Goal: Task Accomplishment & Management: Use online tool/utility

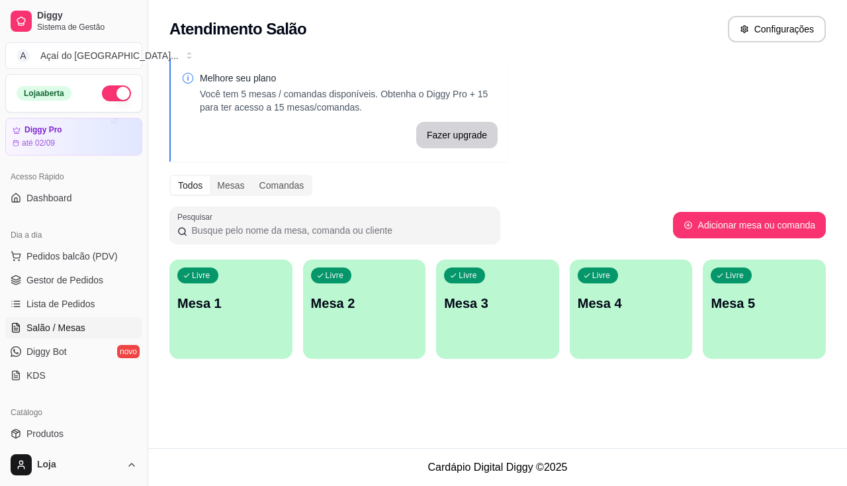
click at [599, 307] on p "Mesa 4" at bounding box center [631, 303] width 107 height 19
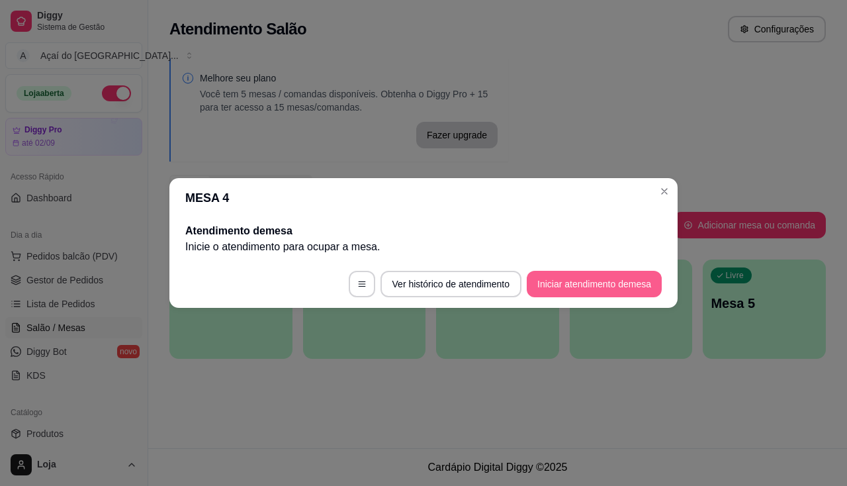
click at [594, 277] on button "Iniciar atendimento de mesa" at bounding box center [594, 284] width 135 height 26
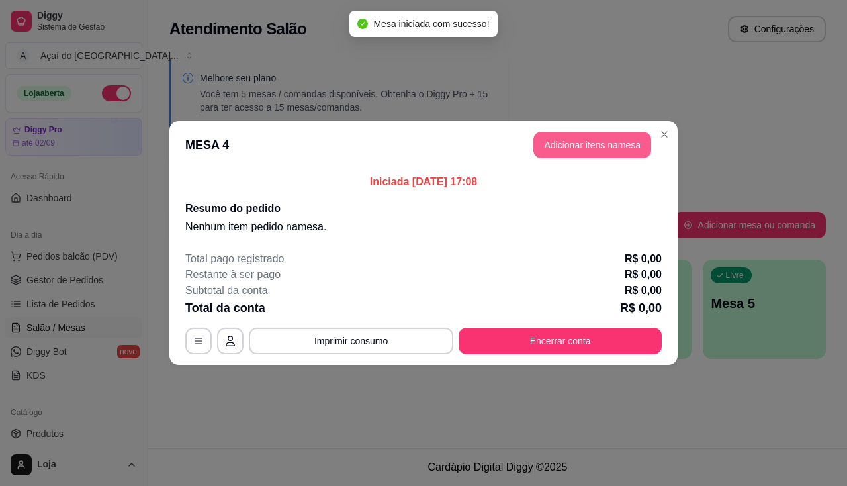
click at [574, 152] on button "Adicionar itens na mesa" at bounding box center [592, 145] width 118 height 26
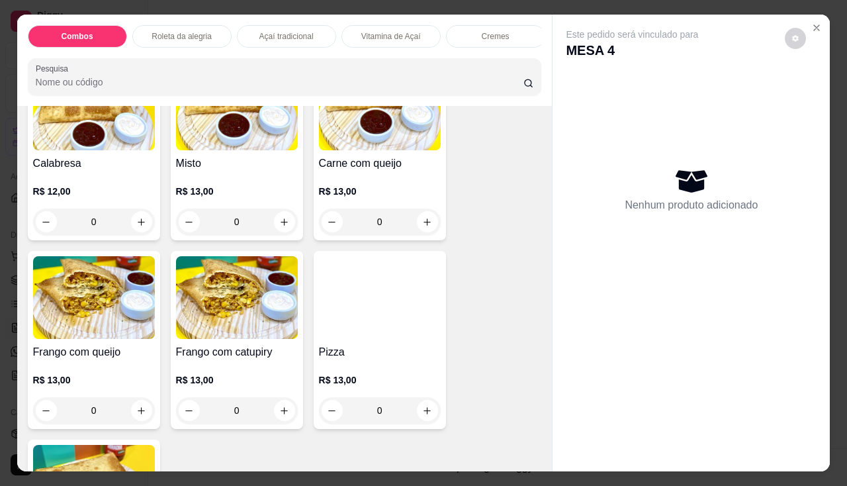
scroll to position [1853, 0]
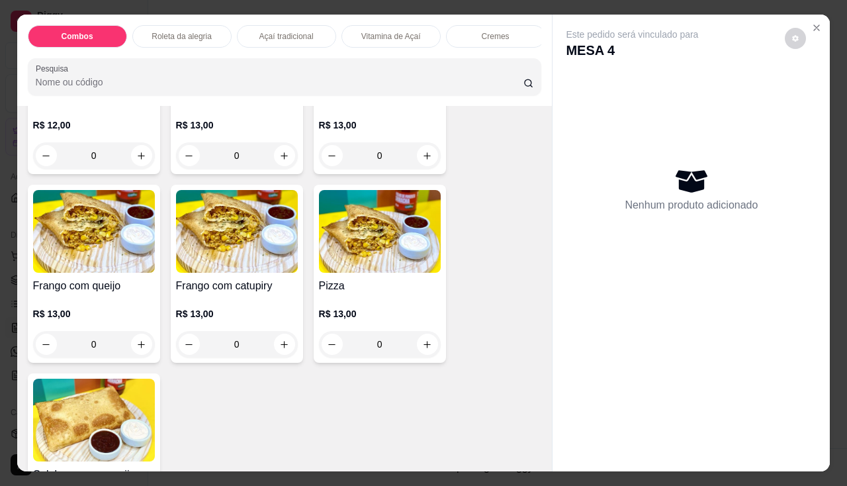
click at [69, 281] on div "Frango com queijo R$ 13,00 0" at bounding box center [94, 274] width 132 height 178
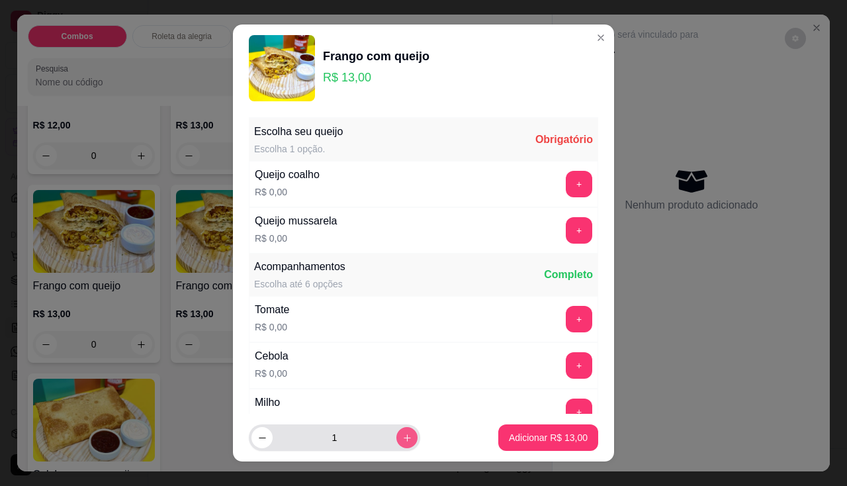
click at [398, 438] on button "increase-product-quantity" at bounding box center [406, 437] width 21 height 21
type input "2"
click at [566, 231] on button "+" at bounding box center [579, 230] width 26 height 26
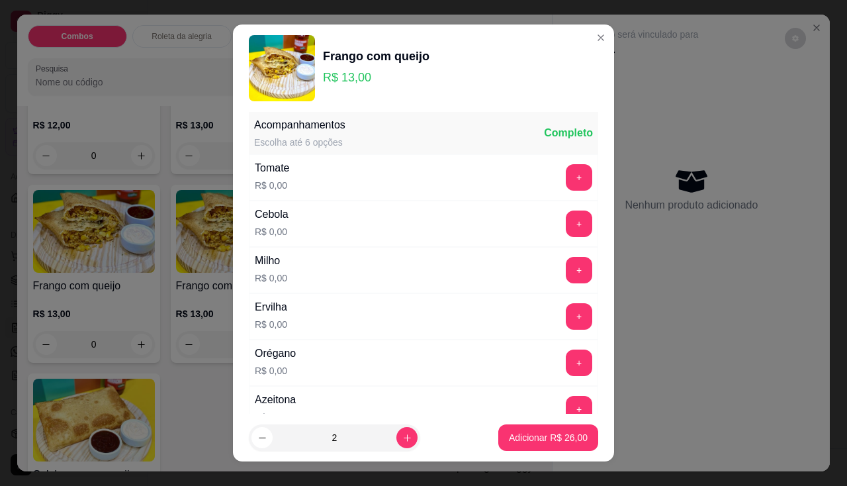
scroll to position [18, 0]
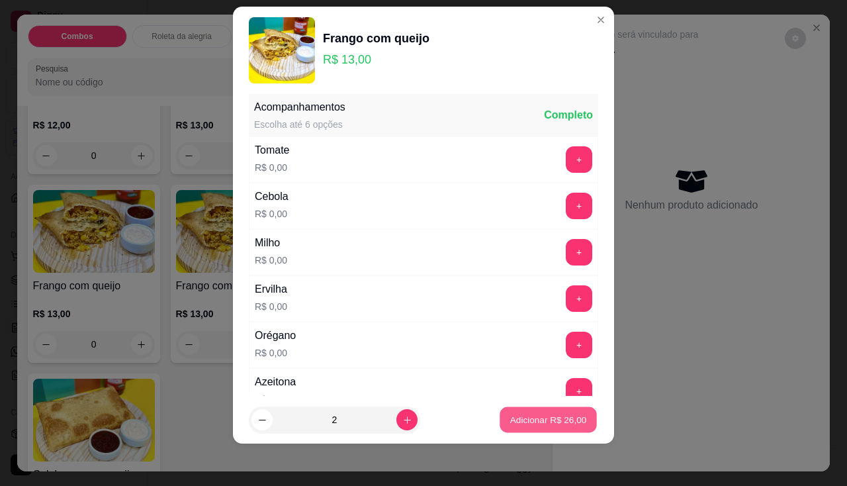
click at [566, 424] on p "Adicionar R$ 26,00" at bounding box center [548, 420] width 77 height 13
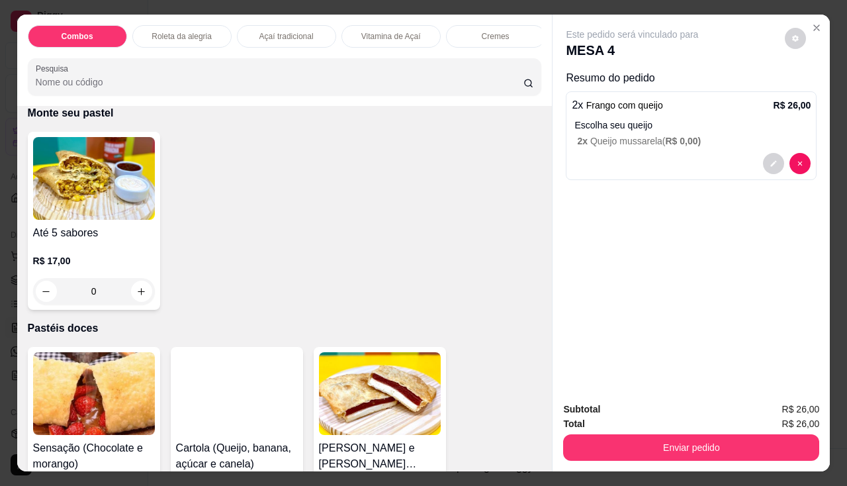
scroll to position [2647, 0]
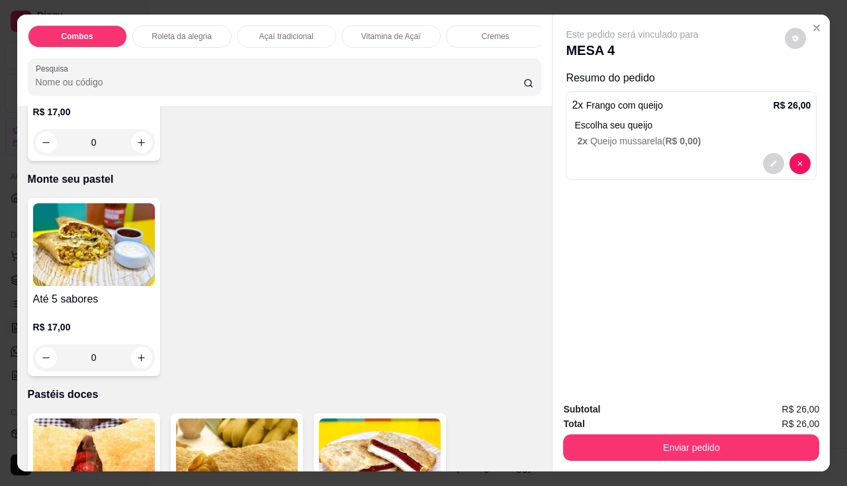
click at [99, 330] on p "R$ 17,00" at bounding box center [94, 326] width 122 height 13
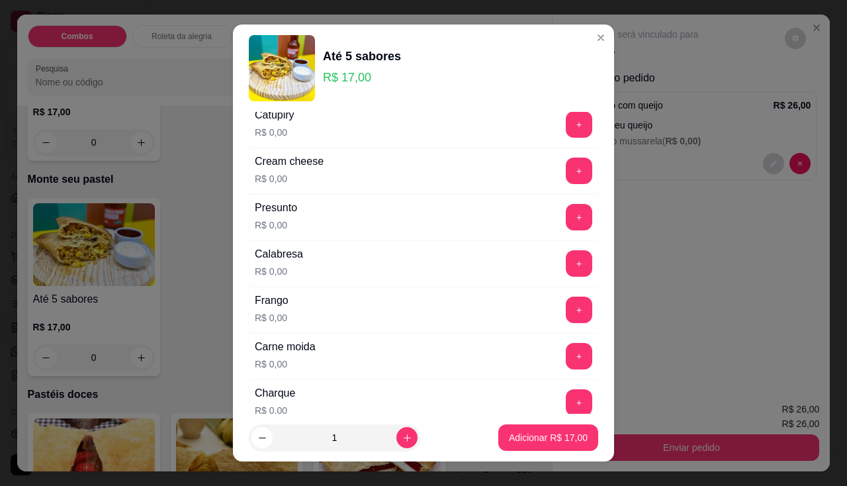
scroll to position [265, 0]
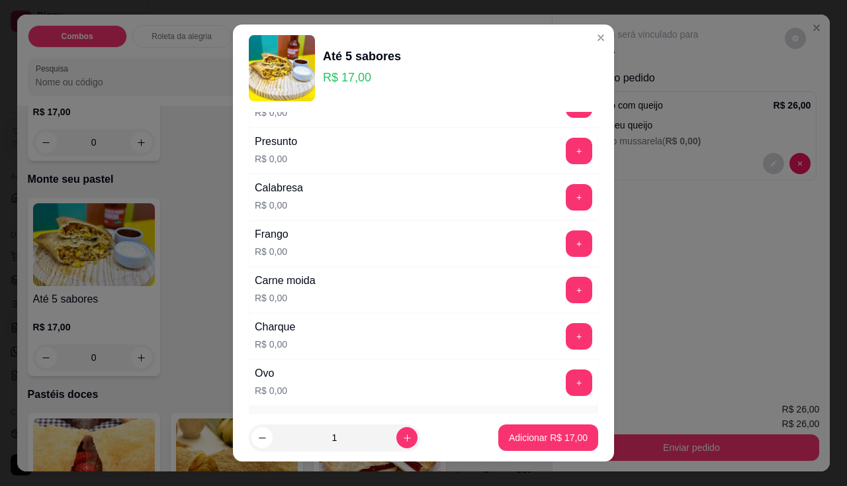
click at [560, 330] on div "+" at bounding box center [578, 336] width 37 height 26
drag, startPoint x: 540, startPoint y: 330, endPoint x: 556, endPoint y: 332, distance: 16.0
click at [560, 330] on div "+" at bounding box center [578, 336] width 37 height 26
click at [566, 332] on button "+" at bounding box center [579, 336] width 26 height 26
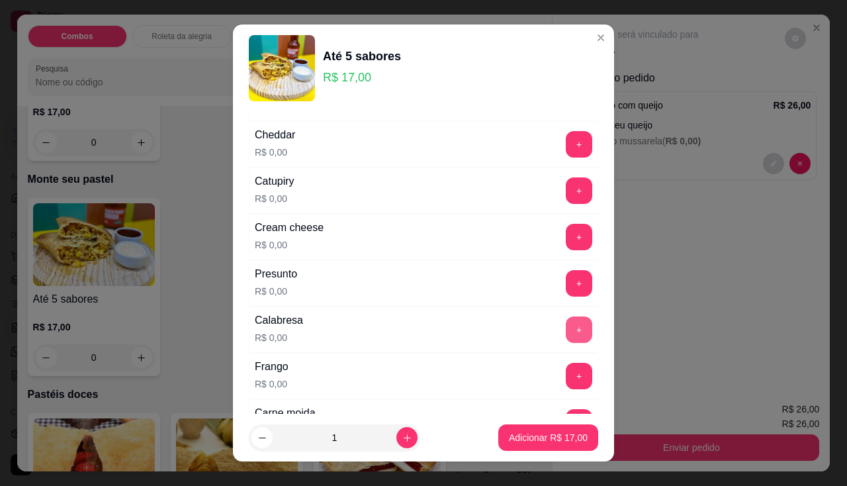
scroll to position [0, 0]
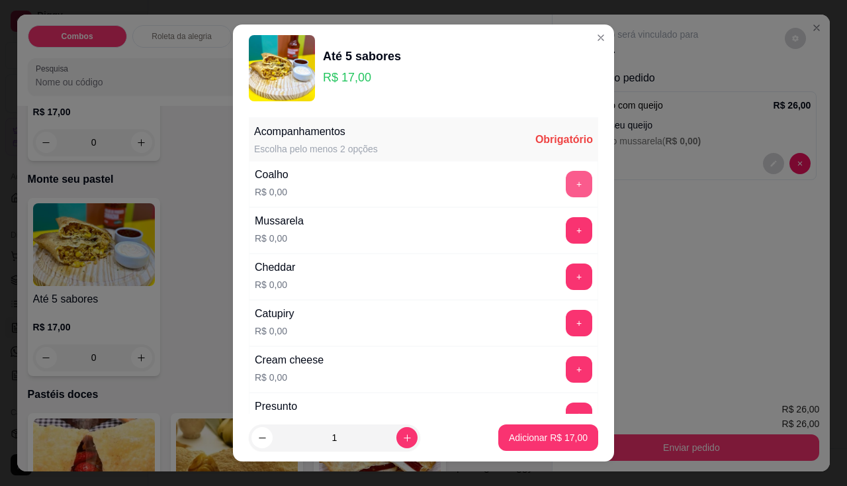
click at [566, 187] on button "+" at bounding box center [579, 184] width 26 height 26
click at [566, 365] on button "+" at bounding box center [579, 369] width 26 height 26
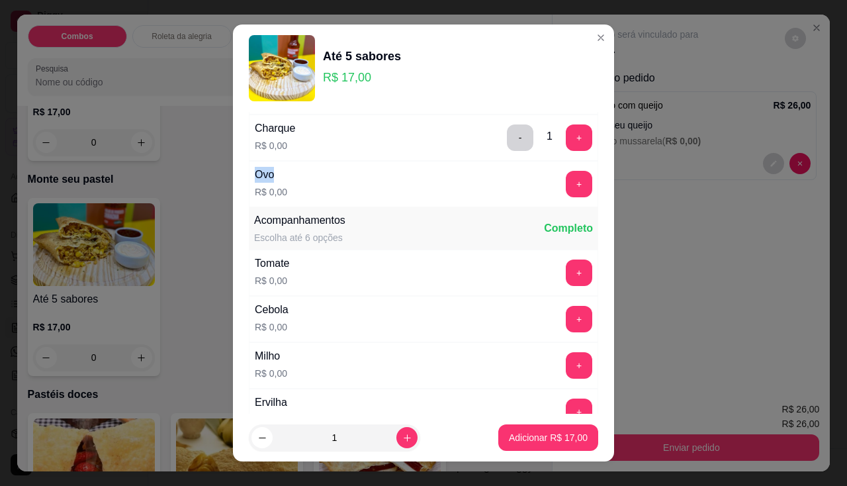
scroll to position [529, 0]
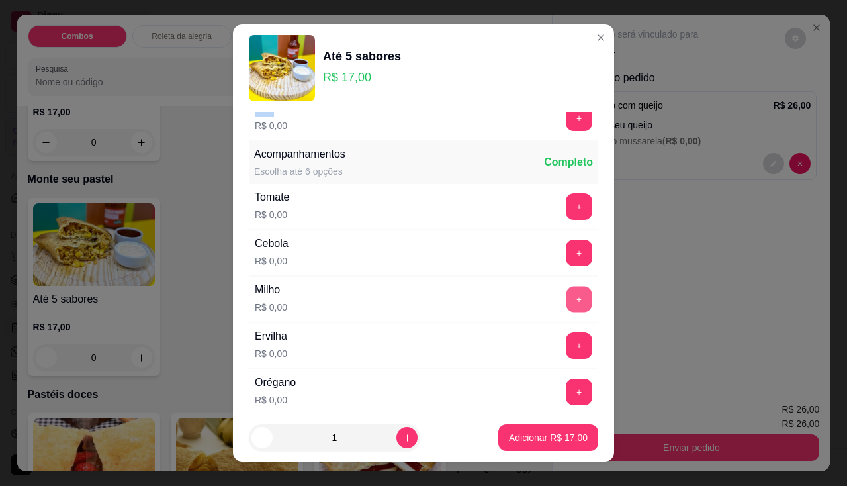
click at [566, 299] on button "+" at bounding box center [579, 299] width 26 height 26
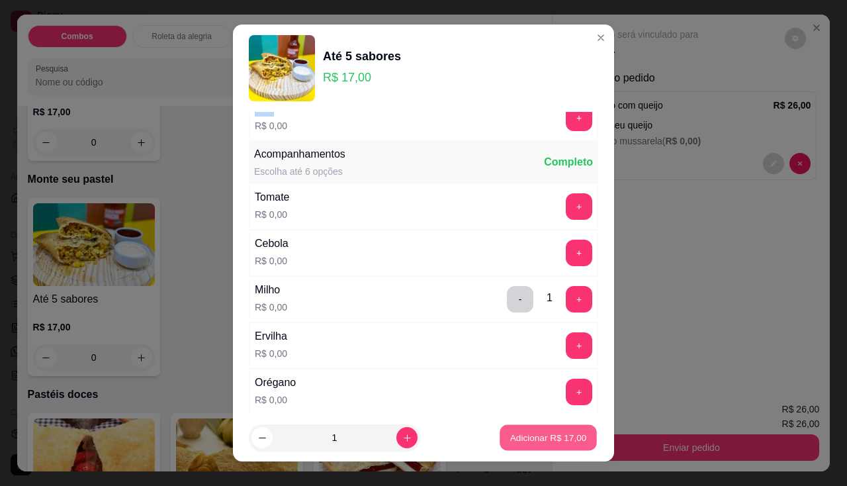
click at [500, 430] on button "Adicionar R$ 17,00" at bounding box center [548, 438] width 97 height 26
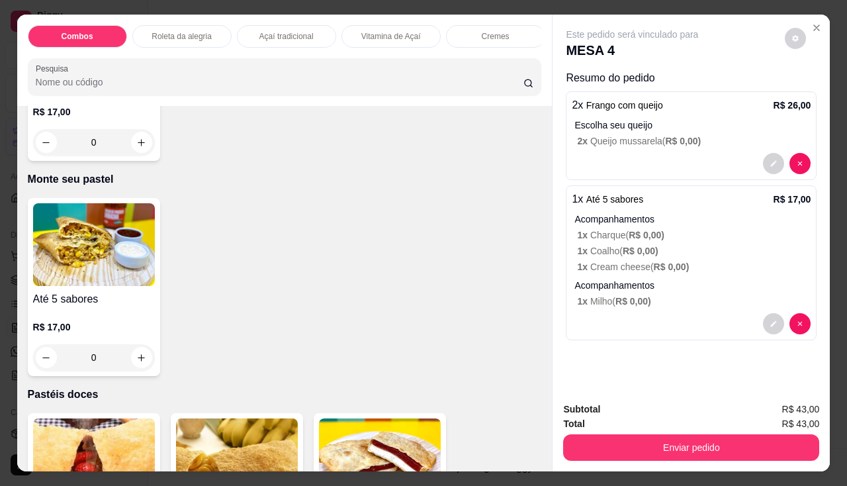
click at [79, 280] on img at bounding box center [94, 244] width 122 height 83
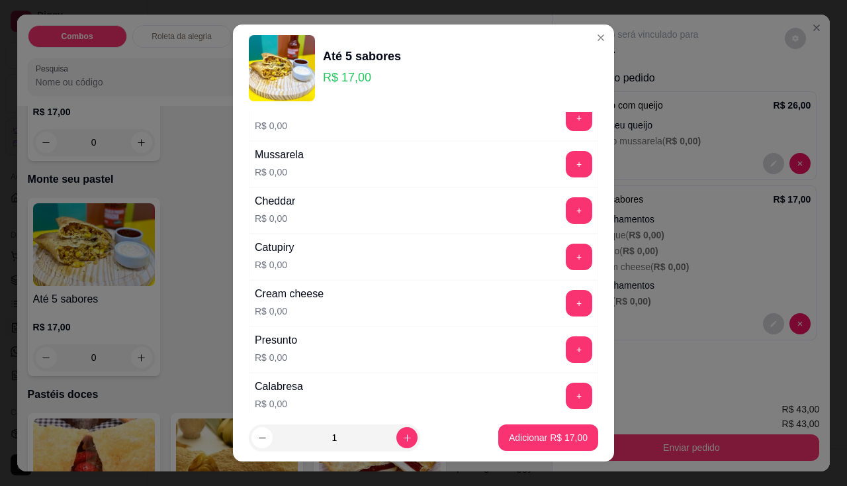
scroll to position [0, 0]
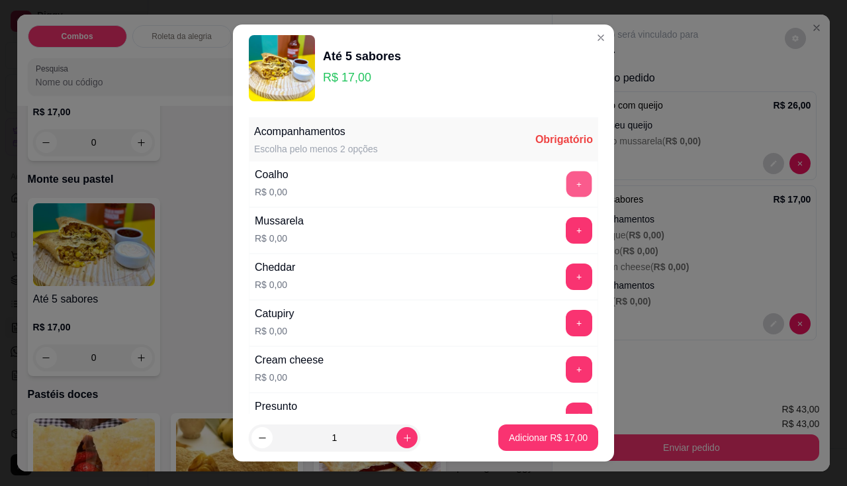
click at [566, 188] on button "+" at bounding box center [579, 184] width 26 height 26
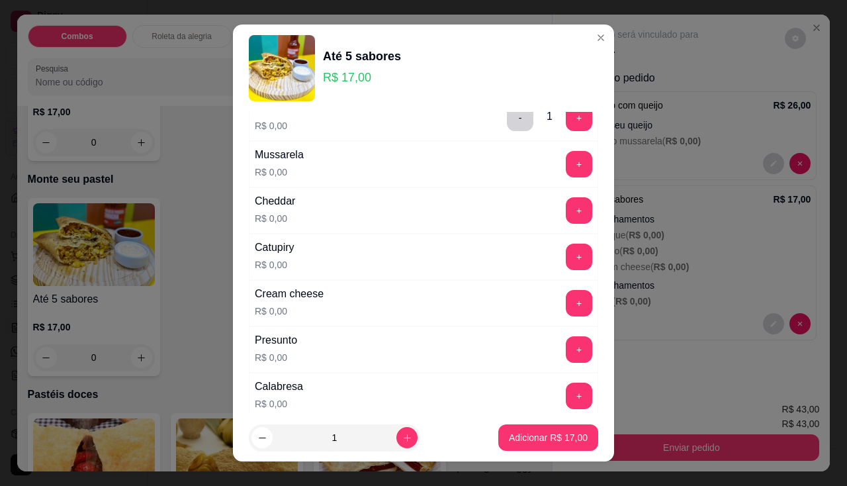
scroll to position [199, 0]
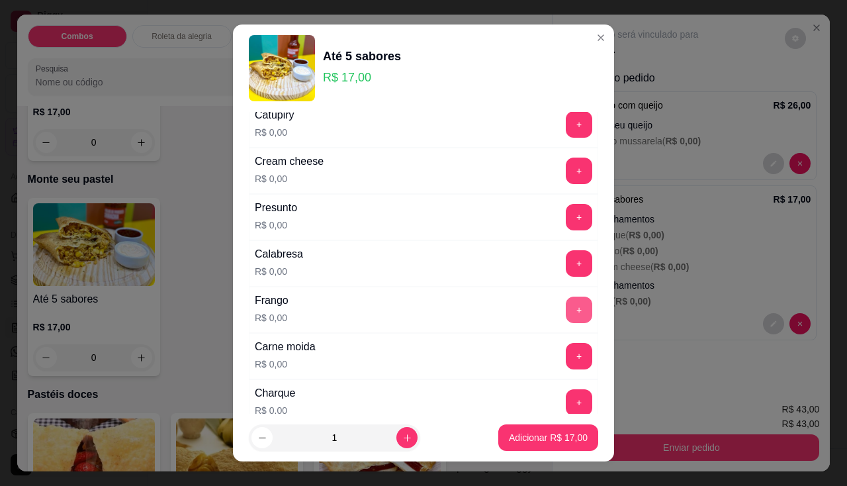
click at [566, 309] on button "+" at bounding box center [579, 309] width 26 height 26
click at [566, 180] on button "+" at bounding box center [579, 170] width 26 height 26
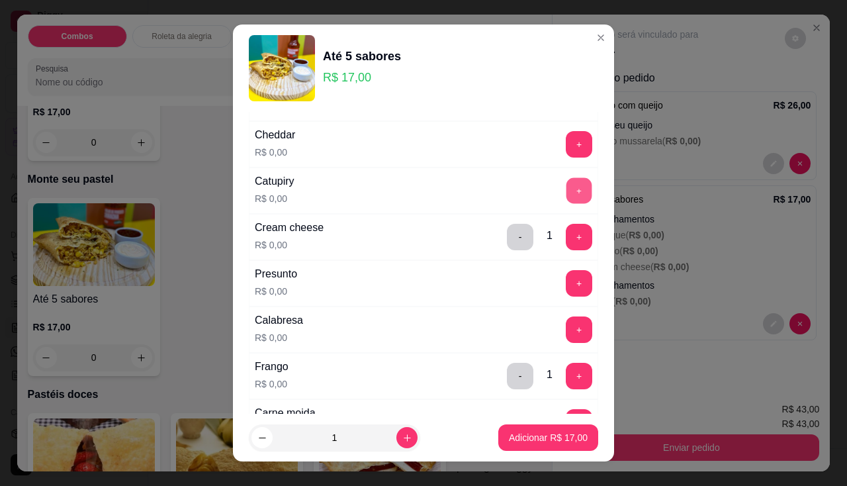
click at [566, 183] on button "+" at bounding box center [579, 190] width 26 height 26
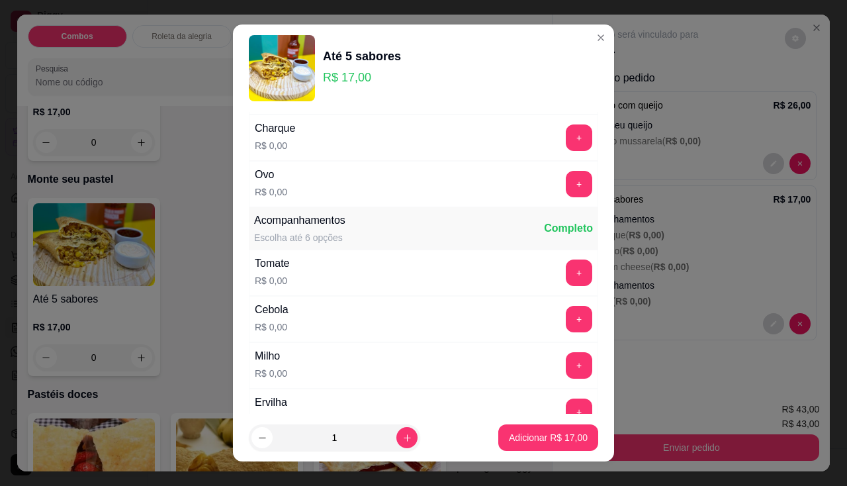
scroll to position [529, 0]
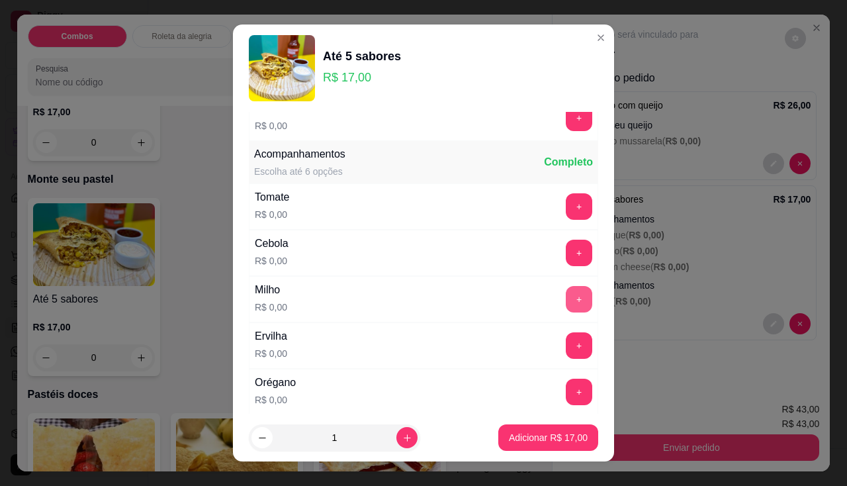
click at [566, 304] on button "+" at bounding box center [579, 299] width 26 height 26
click at [534, 439] on p "Adicionar R$ 17,00" at bounding box center [548, 437] width 79 height 13
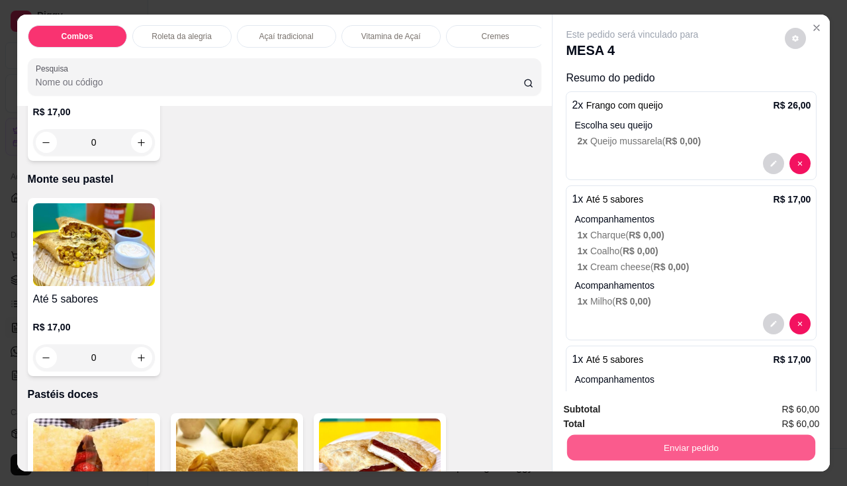
click at [614, 437] on button "Enviar pedido" at bounding box center [691, 448] width 248 height 26
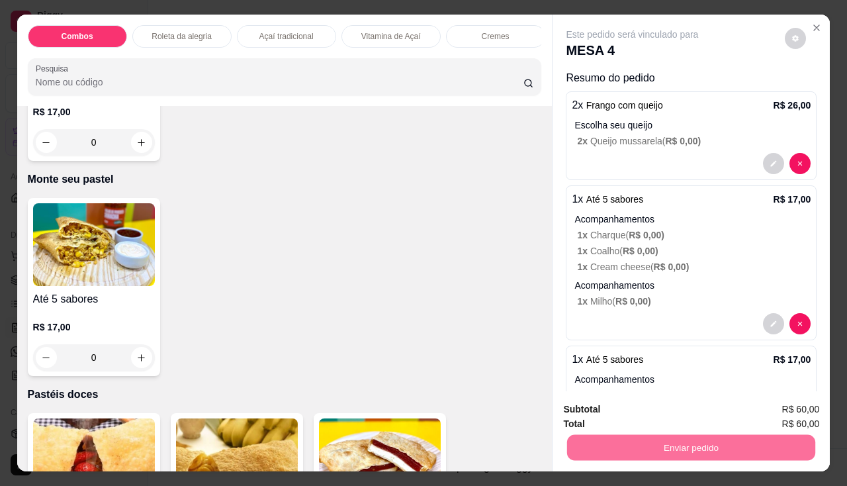
click at [615, 414] on button "Não registrar e enviar pedido" at bounding box center [648, 410] width 138 height 25
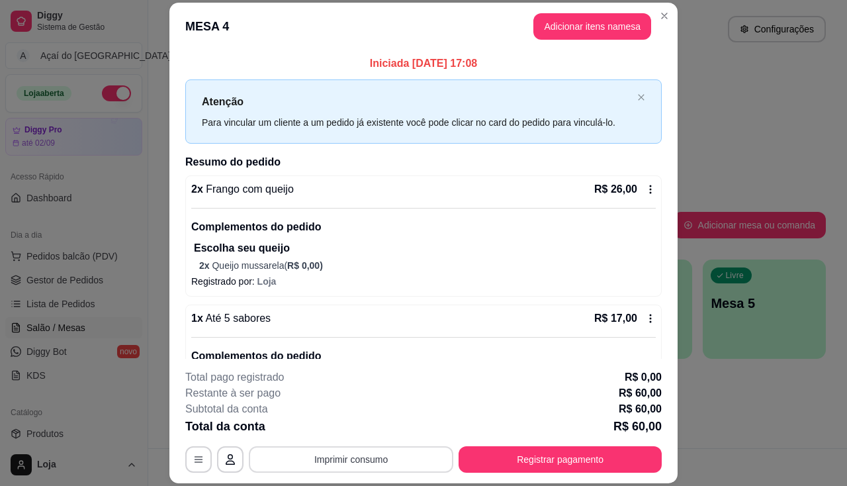
click at [373, 454] on button "Imprimir consumo" at bounding box center [351, 459] width 204 height 26
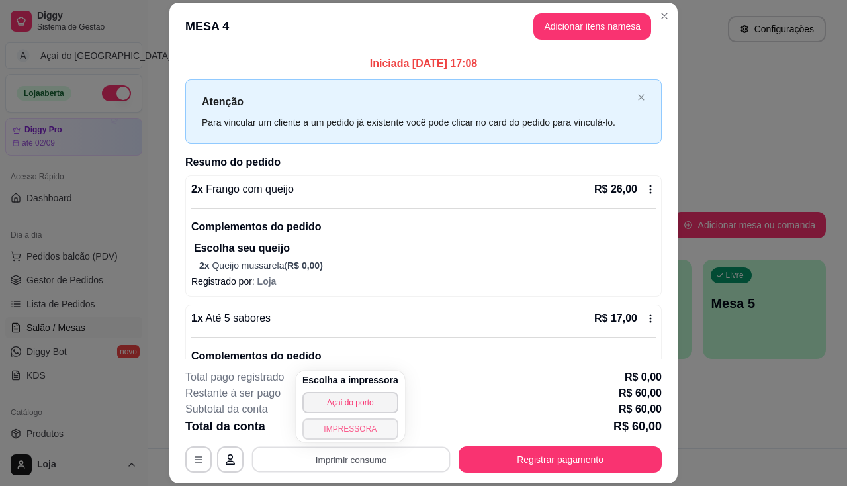
click at [355, 425] on button "IMPRESSORA" at bounding box center [350, 428] width 96 height 21
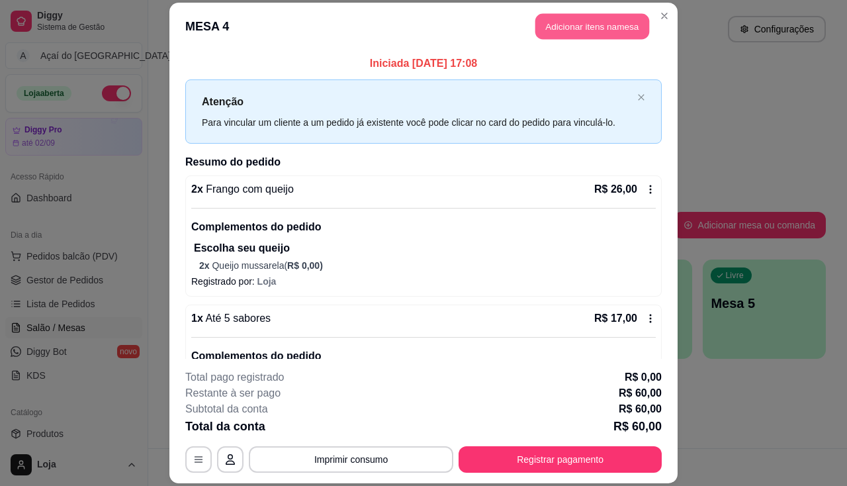
click at [606, 23] on button "Adicionar itens na mesa" at bounding box center [592, 26] width 114 height 26
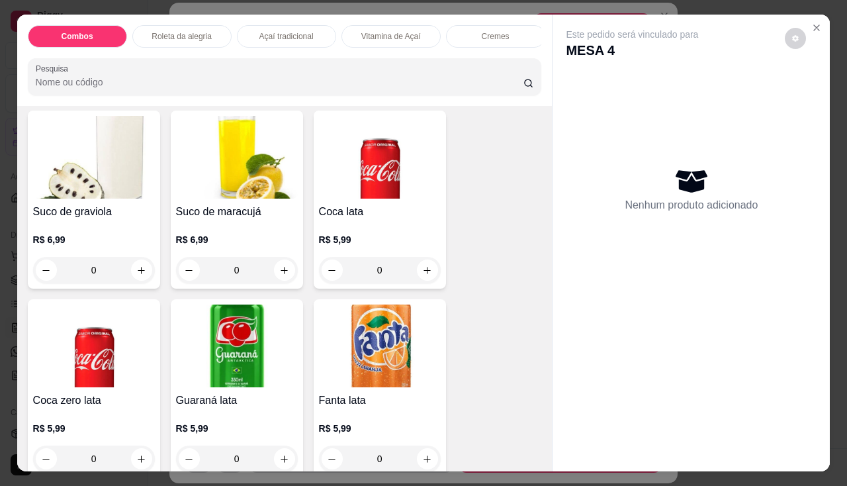
scroll to position [3772, 0]
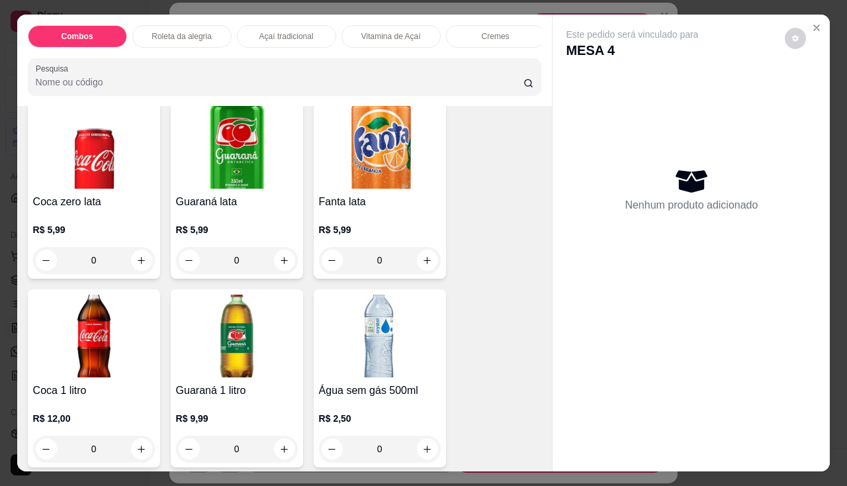
click at [101, 391] on h4 "Coca 1 litro" at bounding box center [94, 390] width 122 height 16
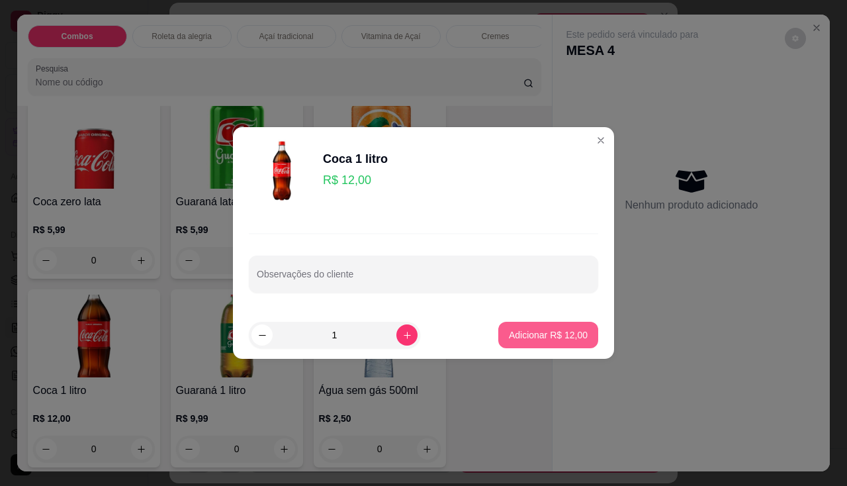
click at [563, 339] on p "Adicionar R$ 12,00" at bounding box center [548, 334] width 79 height 13
type input "1"
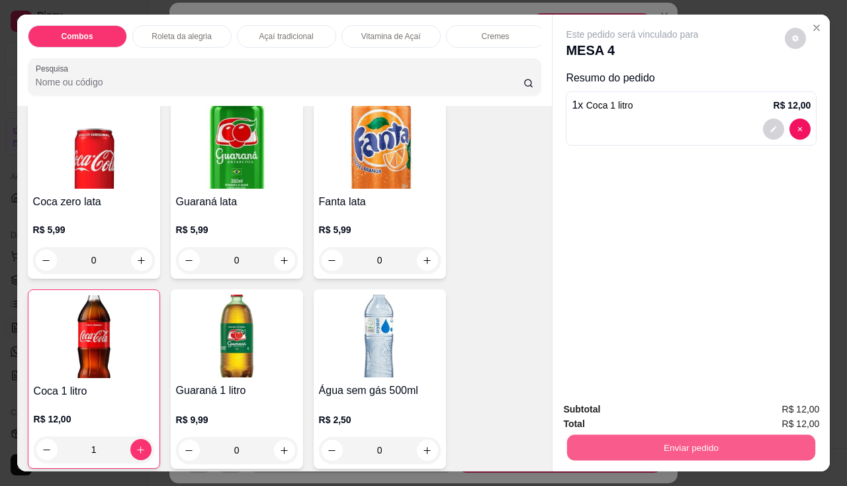
click at [607, 441] on button "Enviar pedido" at bounding box center [691, 448] width 248 height 26
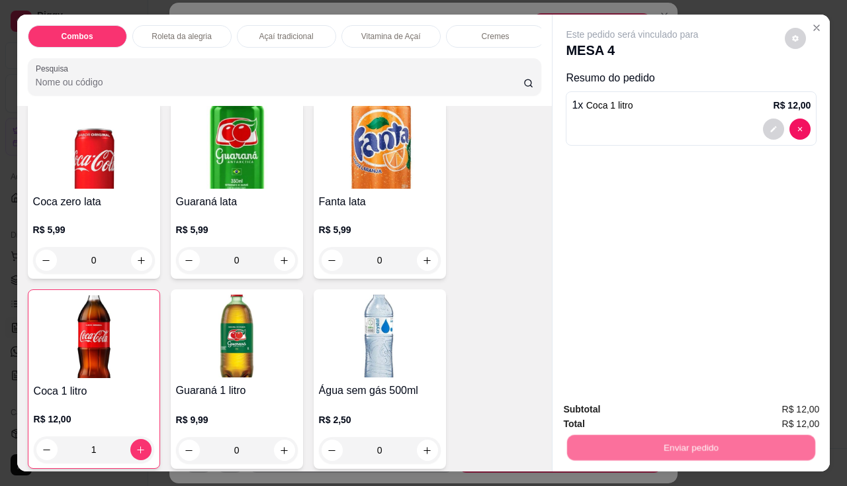
click at [613, 412] on button "Não registrar e enviar pedido" at bounding box center [648, 410] width 138 height 25
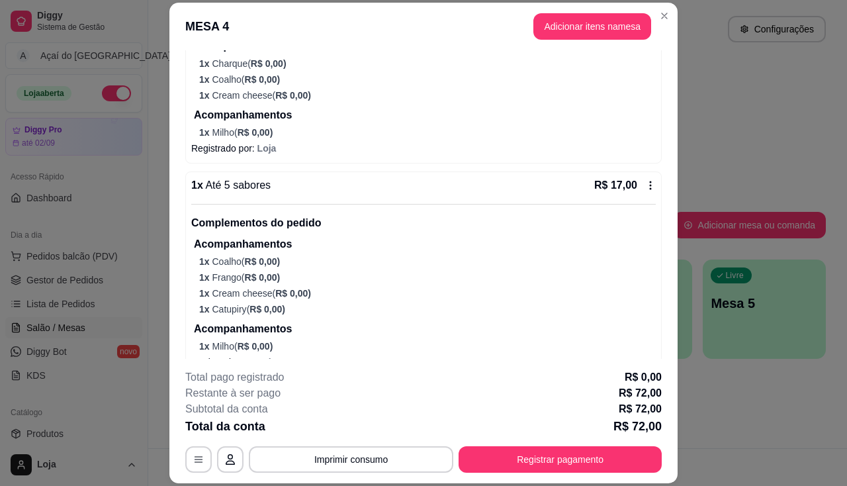
scroll to position [408, 0]
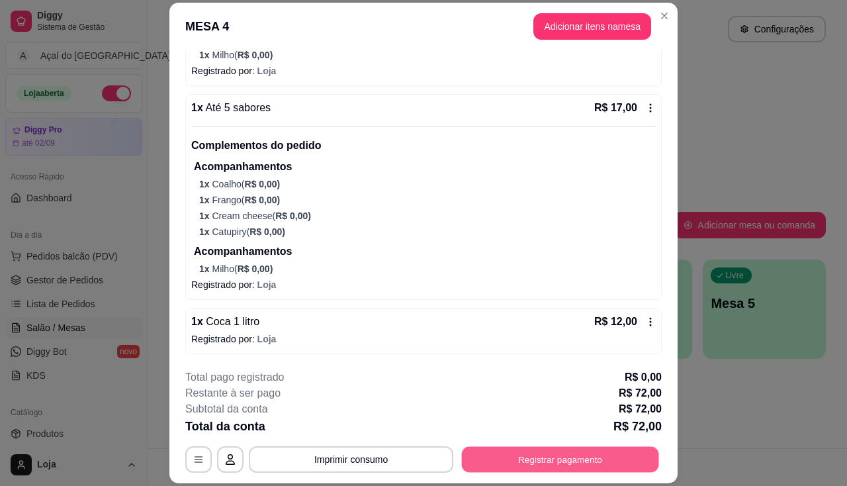
click at [496, 466] on button "Registrar pagamento" at bounding box center [560, 460] width 197 height 26
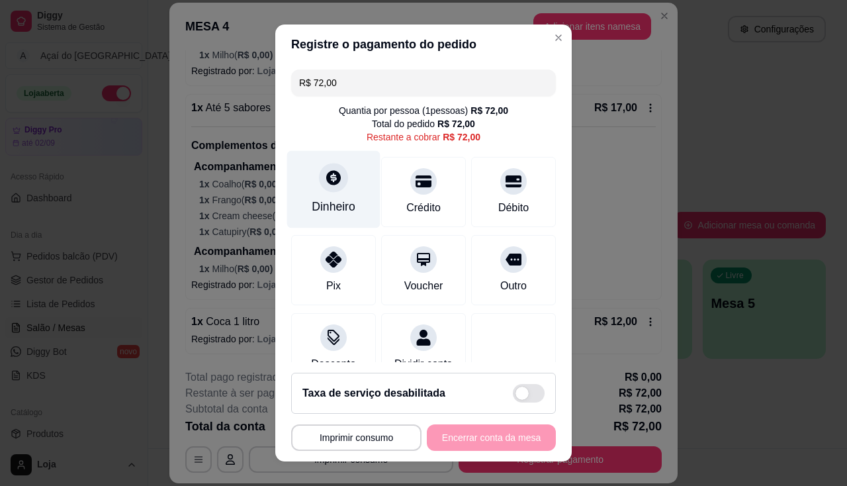
click at [312, 206] on div "Dinheiro" at bounding box center [334, 206] width 44 height 17
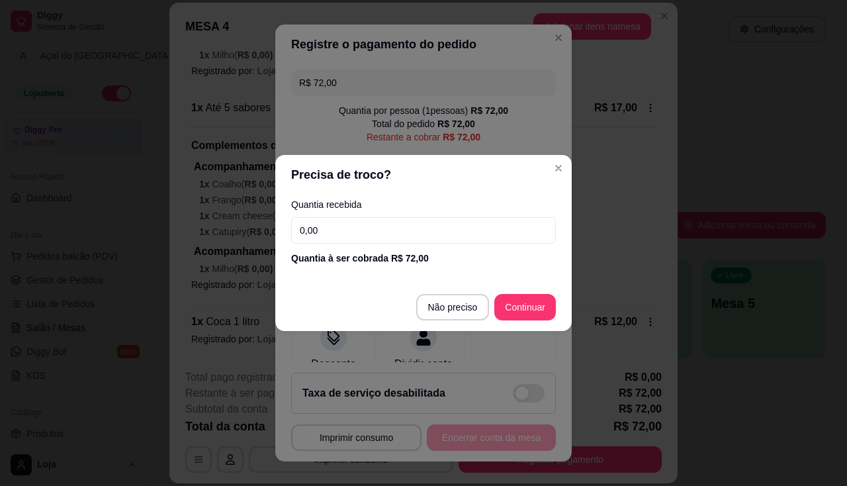
click at [332, 227] on input "0,00" at bounding box center [423, 230] width 265 height 26
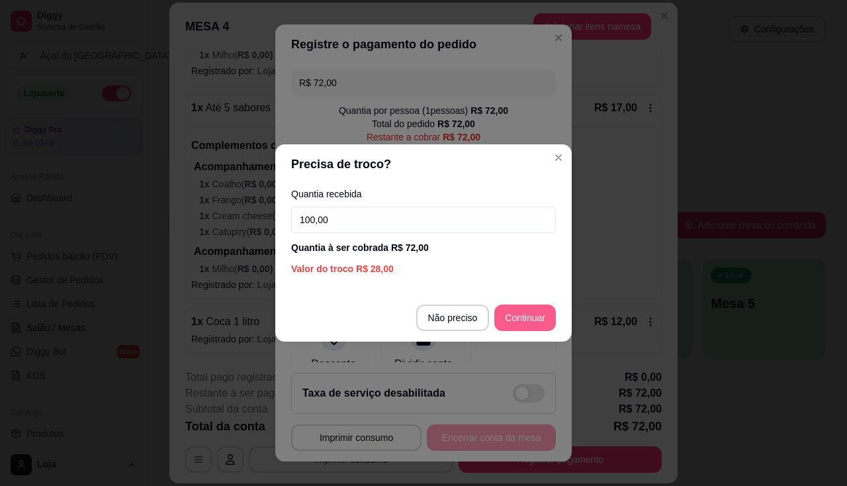
type input "100,00"
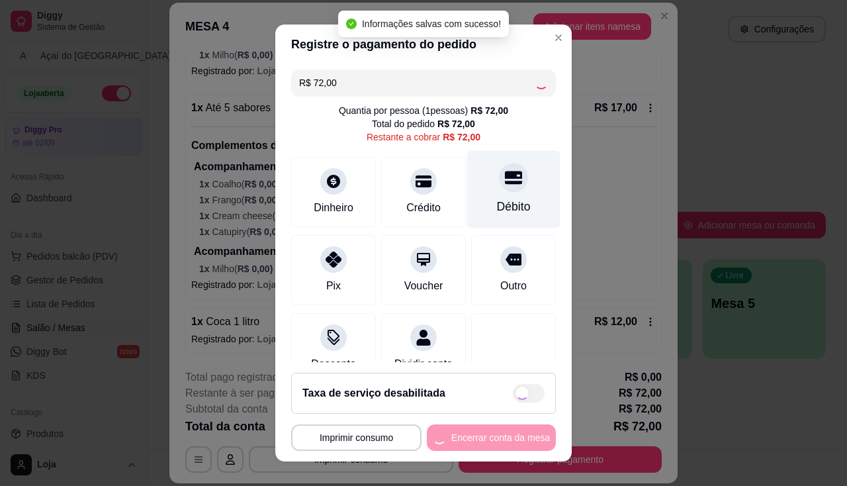
type input "R$ 0,00"
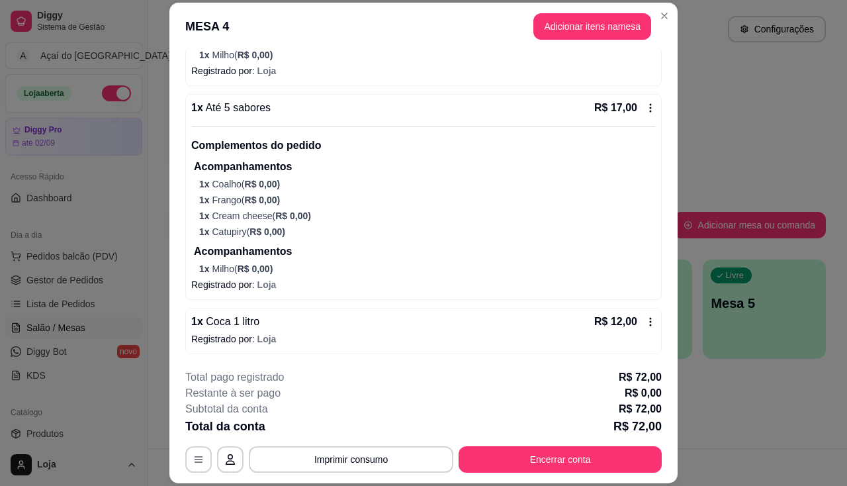
click at [660, 5] on header "MESA 4 Adicionar itens na mesa" at bounding box center [423, 27] width 508 height 48
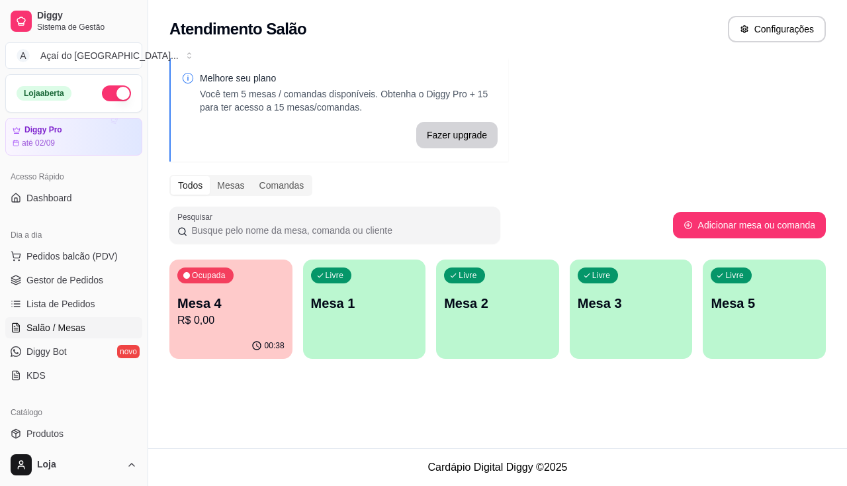
click at [230, 301] on p "Mesa 4" at bounding box center [230, 303] width 107 height 19
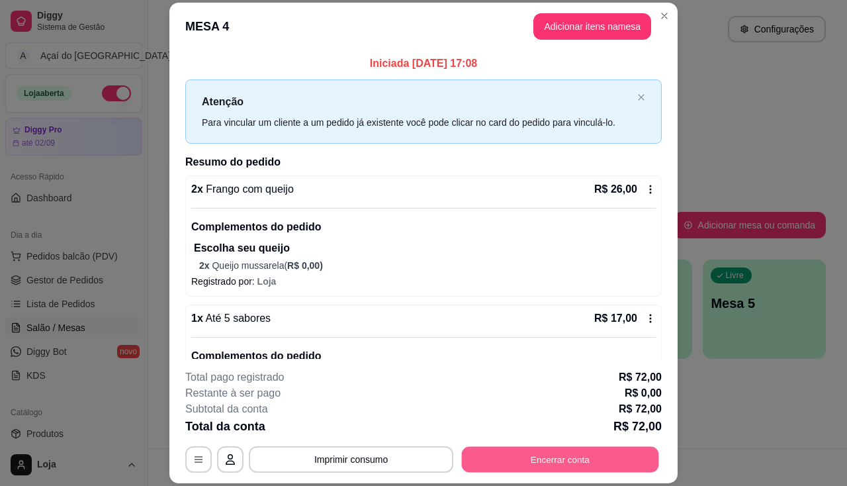
click at [579, 466] on button "Encerrar conta" at bounding box center [560, 460] width 197 height 26
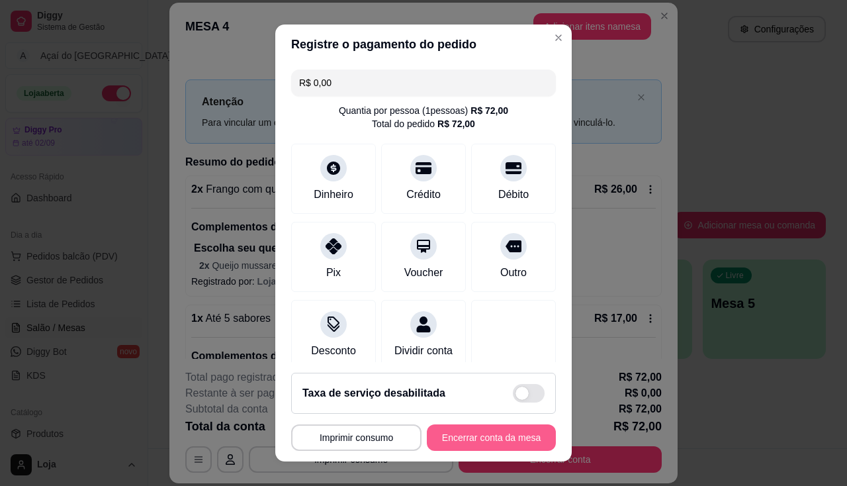
click at [478, 445] on button "Encerrar conta da mesa" at bounding box center [491, 437] width 129 height 26
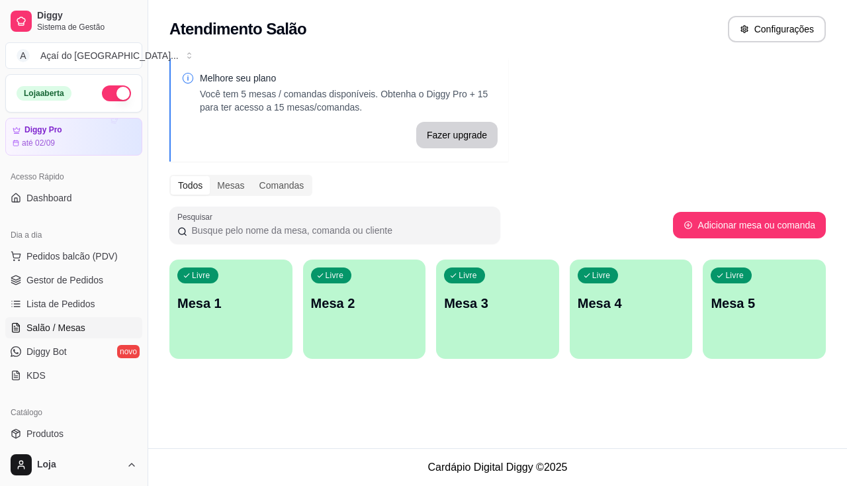
click at [666, 191] on div "Todos Mesas Comandas" at bounding box center [497, 185] width 656 height 21
